Goal: Find specific page/section: Find specific page/section

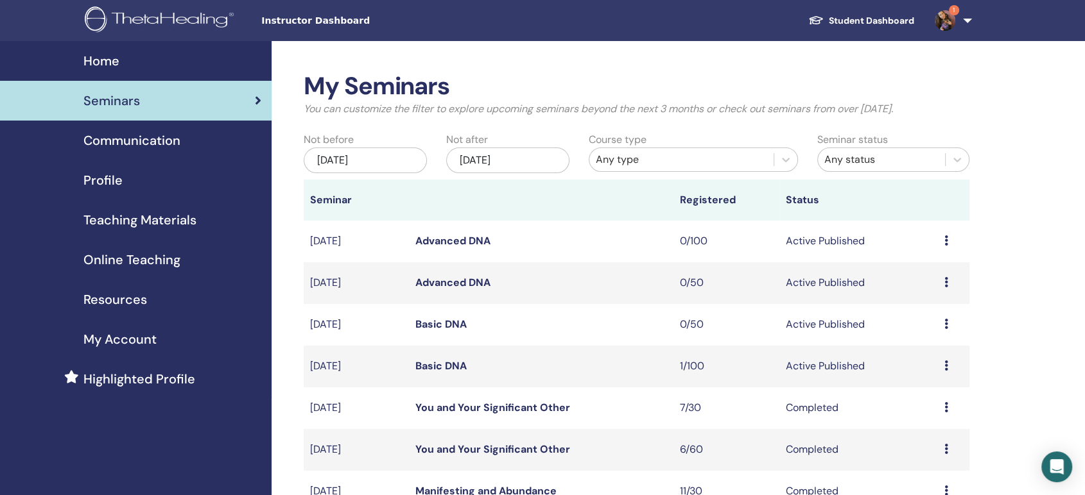
click at [449, 363] on link "Basic DNA" at bounding box center [440, 365] width 51 height 13
click at [438, 325] on link "Basic DNA" at bounding box center [440, 324] width 51 height 13
